Goal: Transaction & Acquisition: Purchase product/service

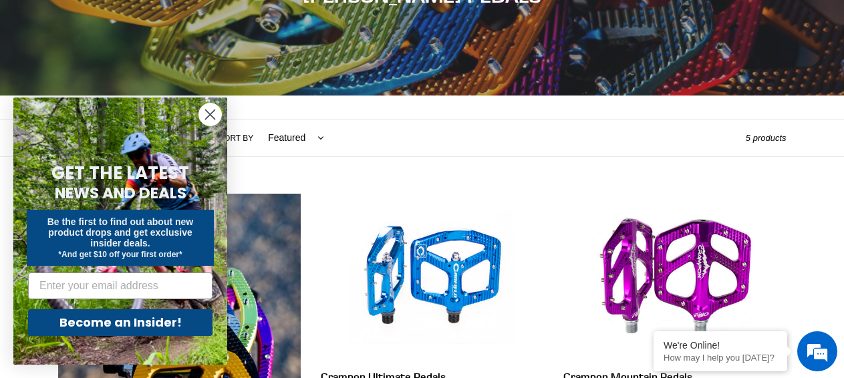
click at [212, 114] on circle "Close dialog" at bounding box center [210, 115] width 22 height 22
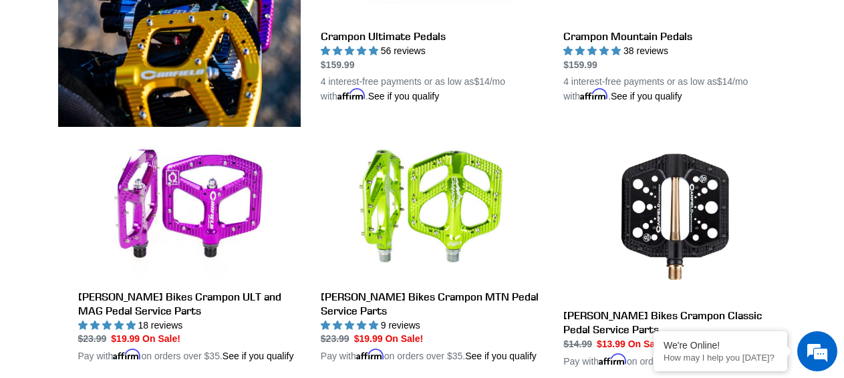
scroll to position [341, 0]
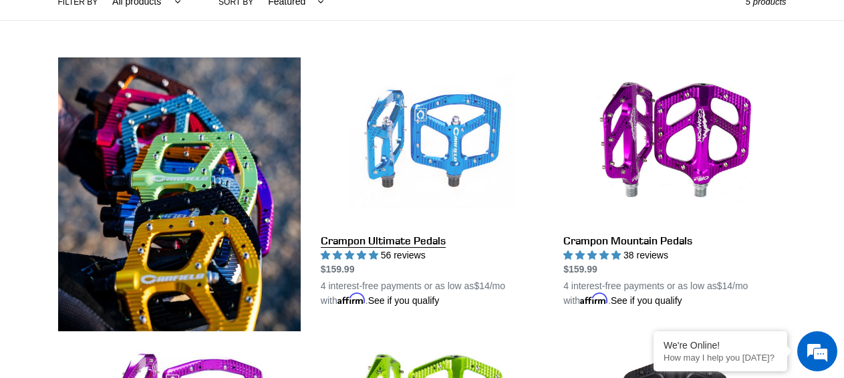
click at [419, 146] on link "Crampon Ultimate Pedals" at bounding box center [432, 183] width 223 height 251
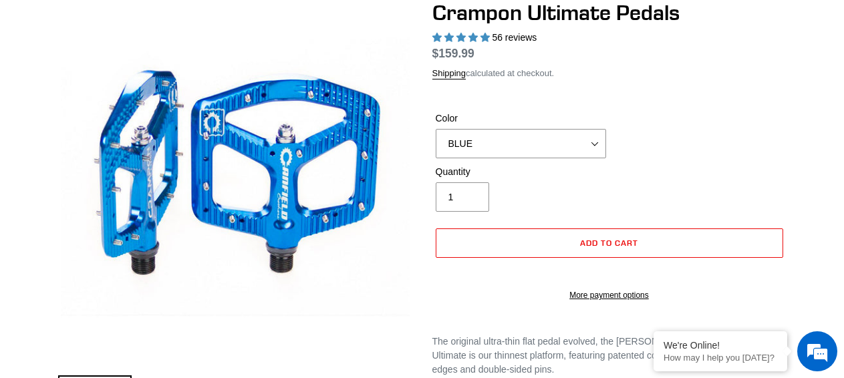
scroll to position [136, 0]
select select "highest-rating"
click option "[PERSON_NAME]" at bounding box center [0, 0] width 0 height 0
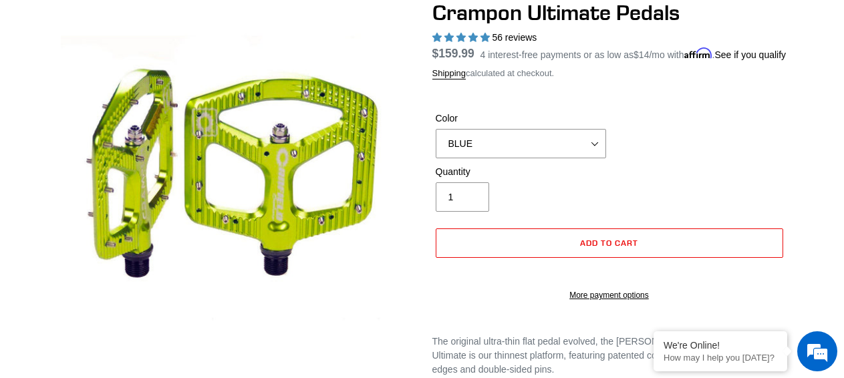
click at [436, 129] on select "BLUE RED PURPLE STEALTH BRONZE GREY [GEOGRAPHIC_DATA] BLACK POLISHED [GEOGRAPHI…" at bounding box center [521, 143] width 171 height 29
click option "GOLD" at bounding box center [0, 0] width 0 height 0
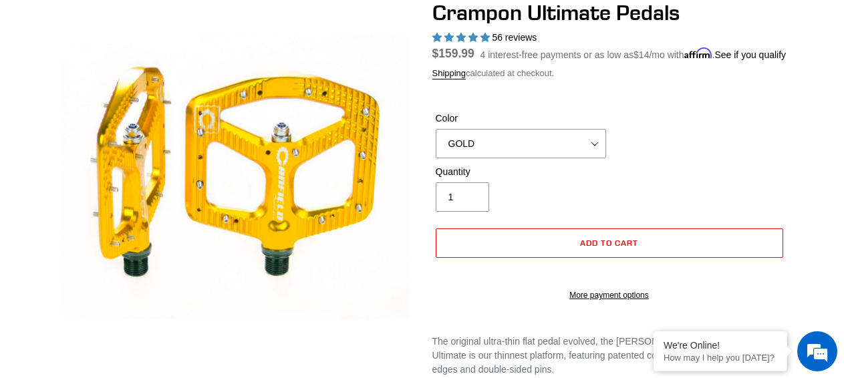
click at [436, 129] on select "BLUE RED PURPLE STEALTH BRONZE GREY [GEOGRAPHIC_DATA] BLACK POLISHED [GEOGRAPHI…" at bounding box center [521, 143] width 171 height 29
click option "PNW GREEN" at bounding box center [0, 0] width 0 height 0
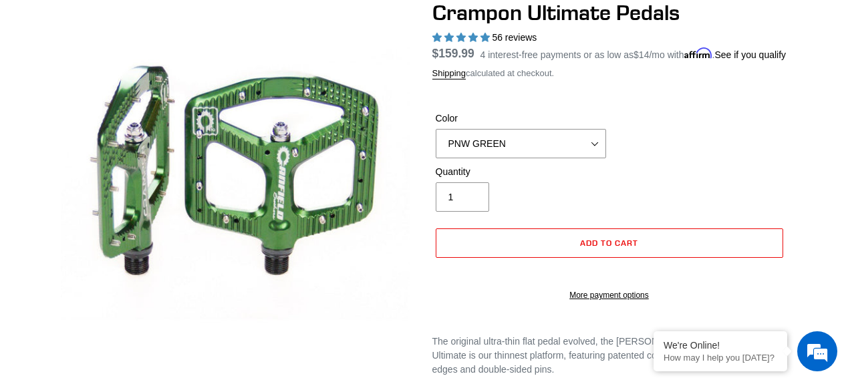
click at [436, 129] on select "BLUE RED PURPLE STEALTH BRONZE GREY [GEOGRAPHIC_DATA] BLACK POLISHED [GEOGRAPHI…" at bounding box center [521, 143] width 171 height 29
click option "TURQUOISE" at bounding box center [0, 0] width 0 height 0
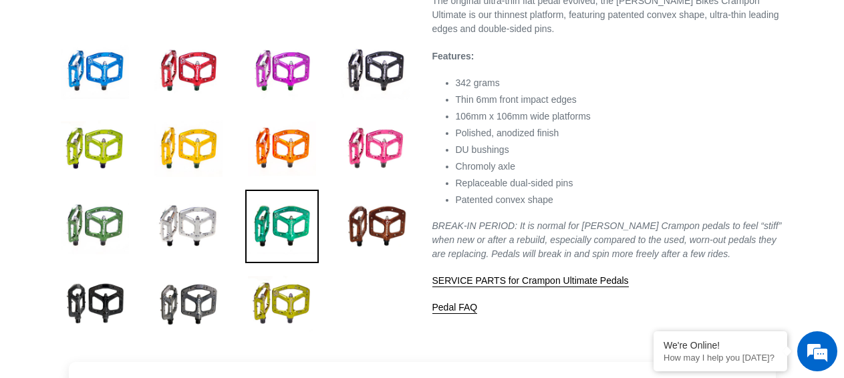
scroll to position [136, 0]
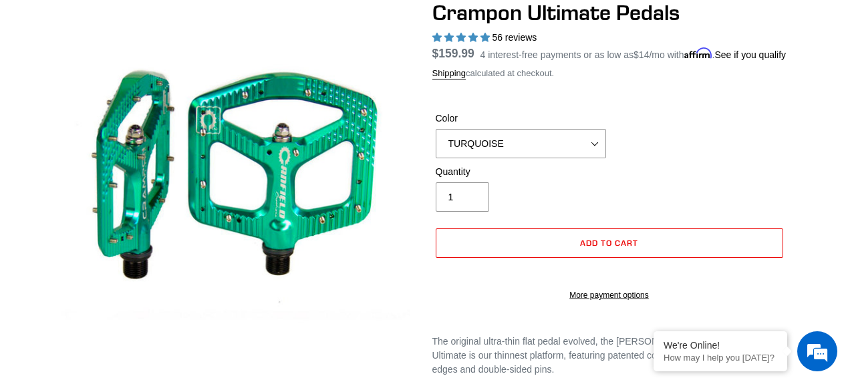
click at [436, 129] on select "BLUE RED PURPLE STEALTH BRONZE GREY [GEOGRAPHIC_DATA] BLACK POLISHED [GEOGRAPHI…" at bounding box center [521, 143] width 171 height 29
select select "BRONZE"
click option "BRONZE" at bounding box center [0, 0] width 0 height 0
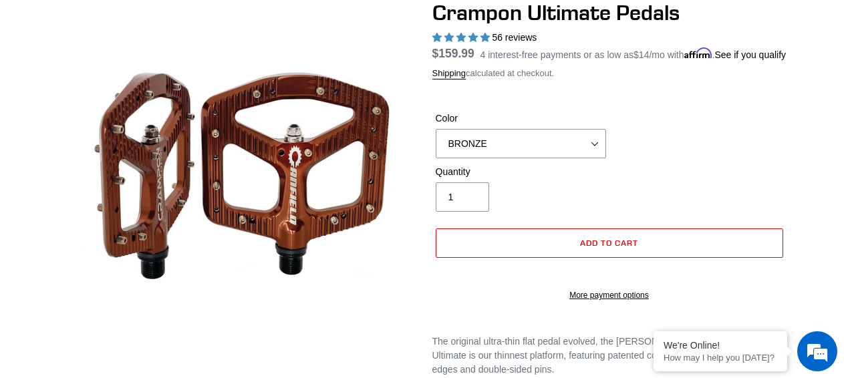
scroll to position [68, 0]
